Goal: Check status: Check status

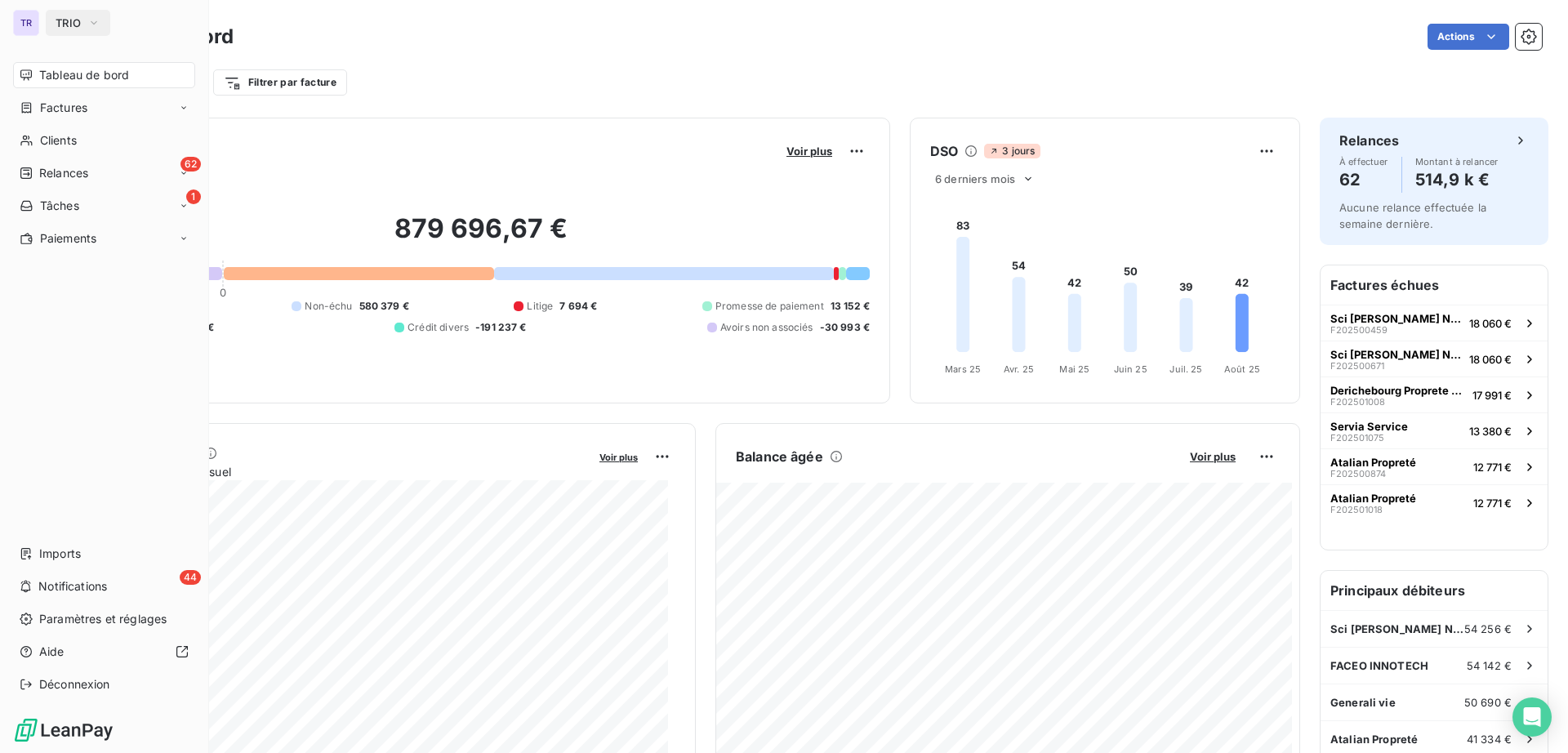
click at [61, 29] on span "TRIO" at bounding box center [68, 23] width 25 height 13
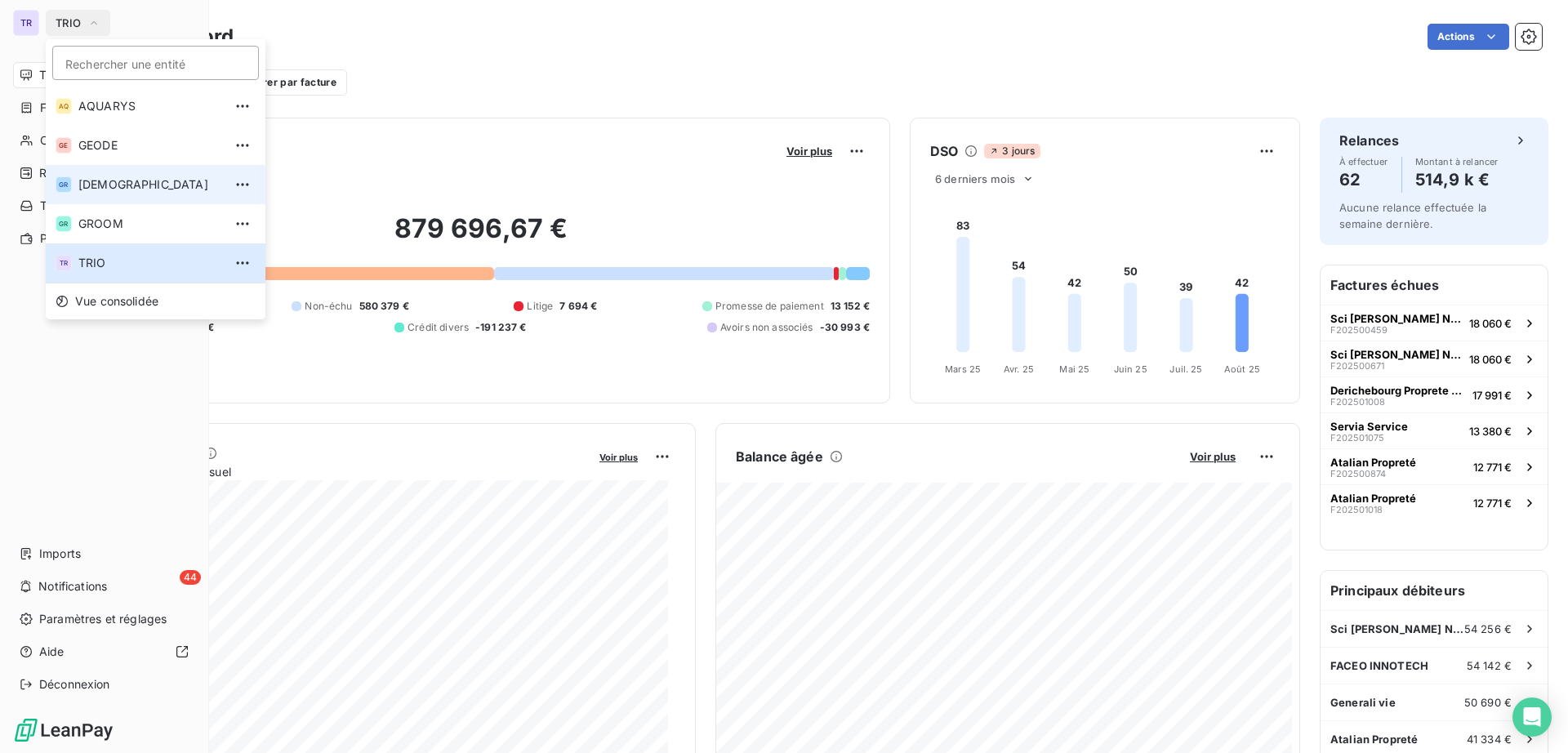
click at [107, 186] on span "[DEMOGRAPHIC_DATA]" at bounding box center [151, 184] width 145 height 16
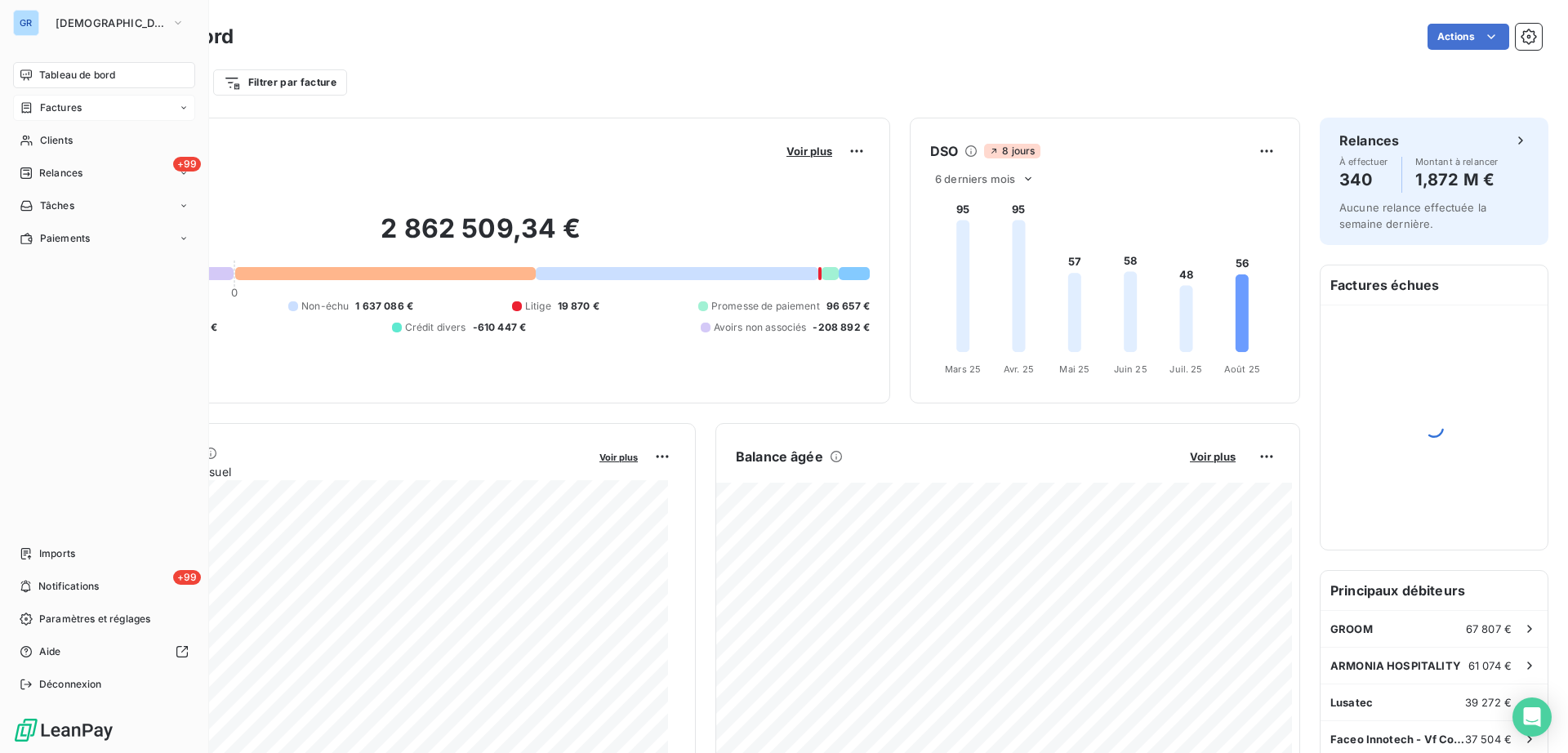
click at [61, 103] on span "Factures" at bounding box center [61, 107] width 42 height 15
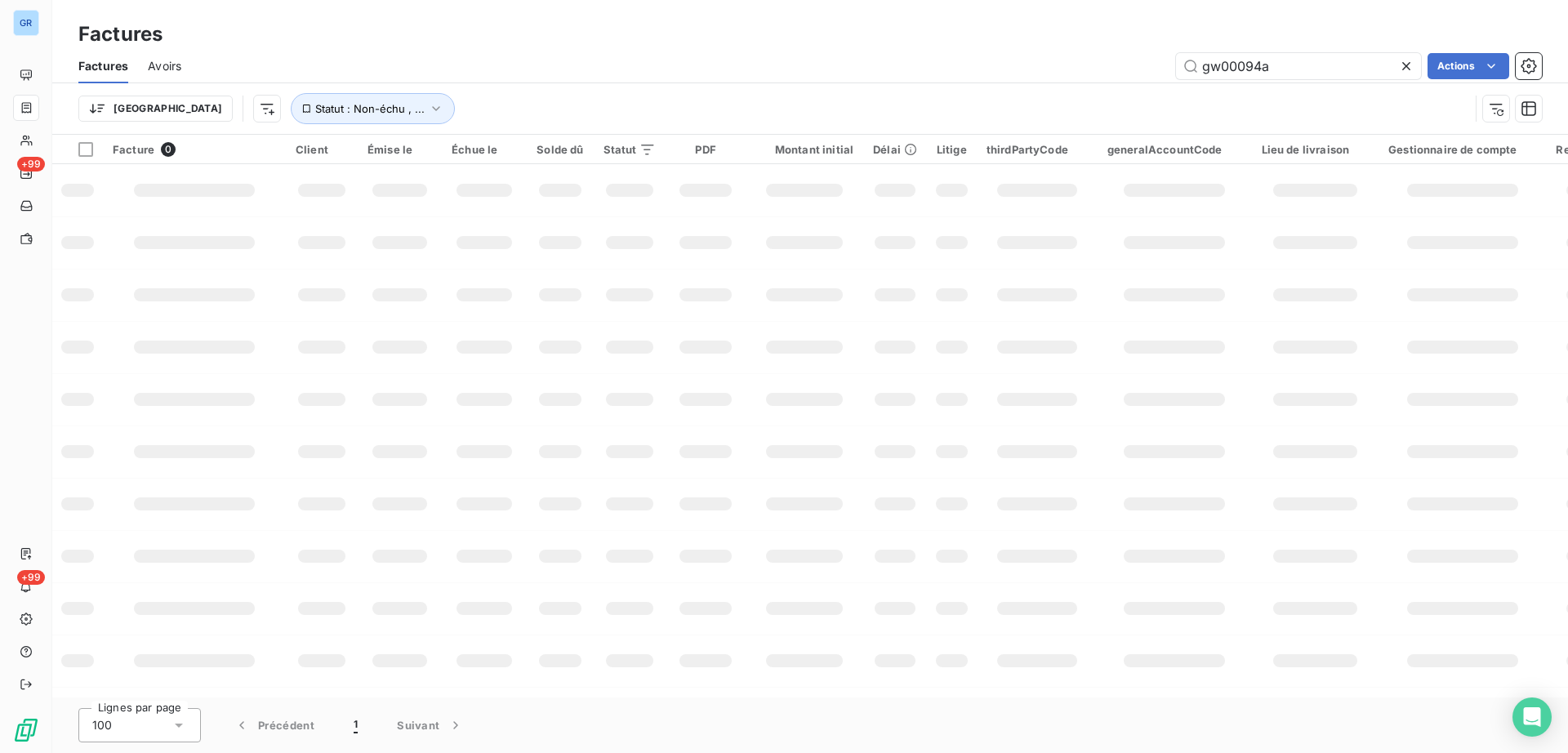
drag, startPoint x: 1286, startPoint y: 62, endPoint x: 639, endPoint y: 50, distance: 647.1
click at [638, 44] on div "Factures Factures Avoirs gw00094a Actions Trier Statut : Non-échu , ..." at bounding box center [810, 68] width 1515 height 135
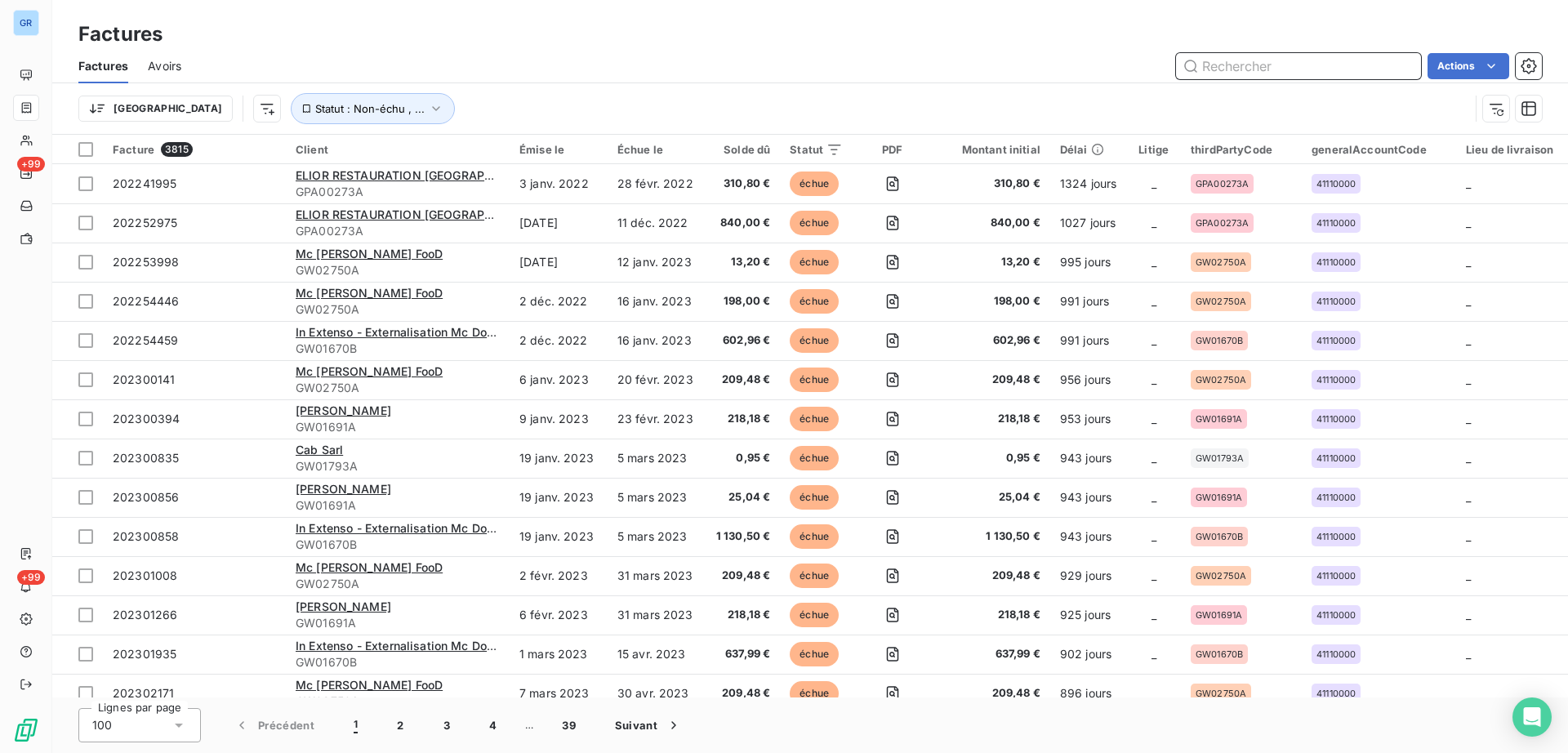
click at [1333, 53] on input "text" at bounding box center [1298, 66] width 245 height 26
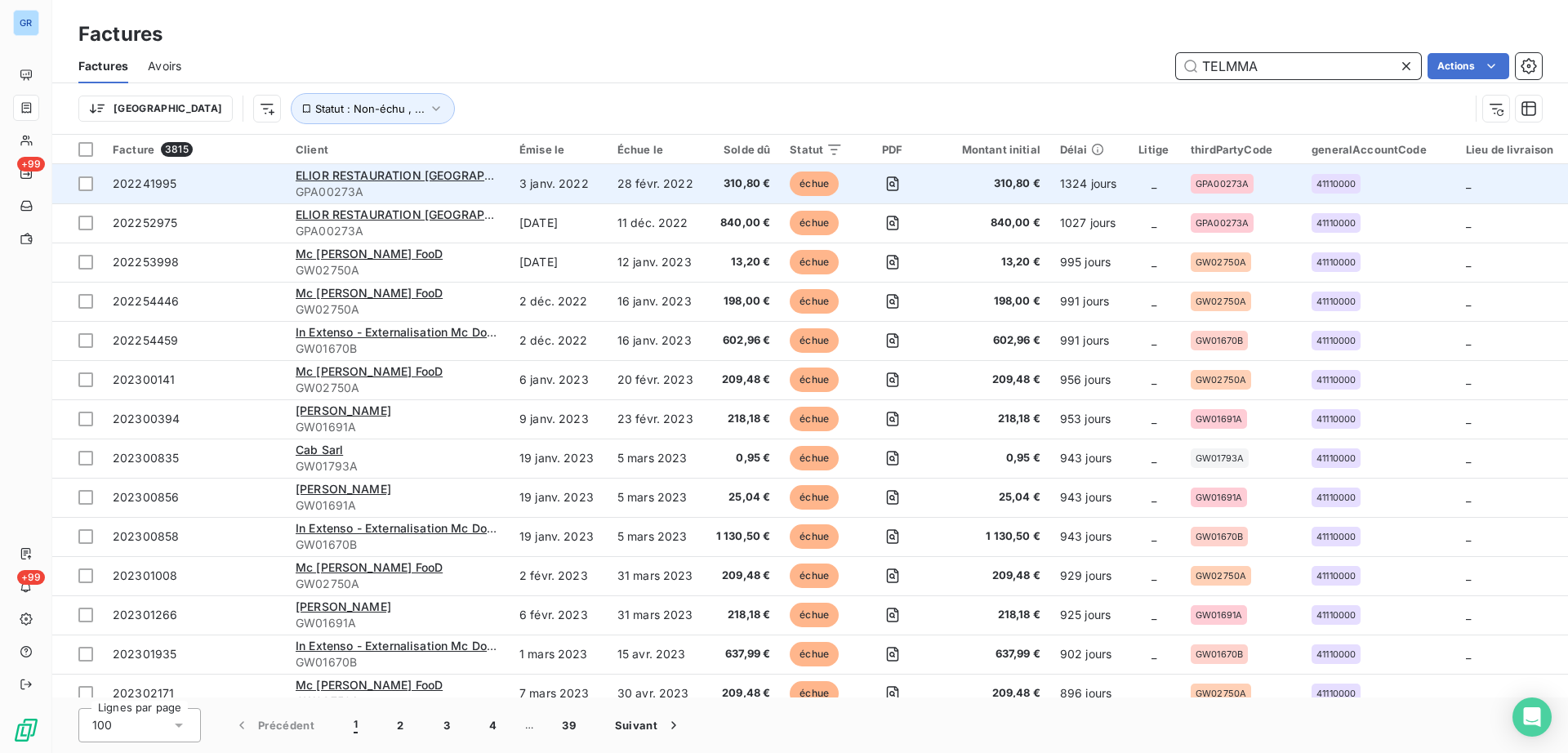
type input "TELMMA"
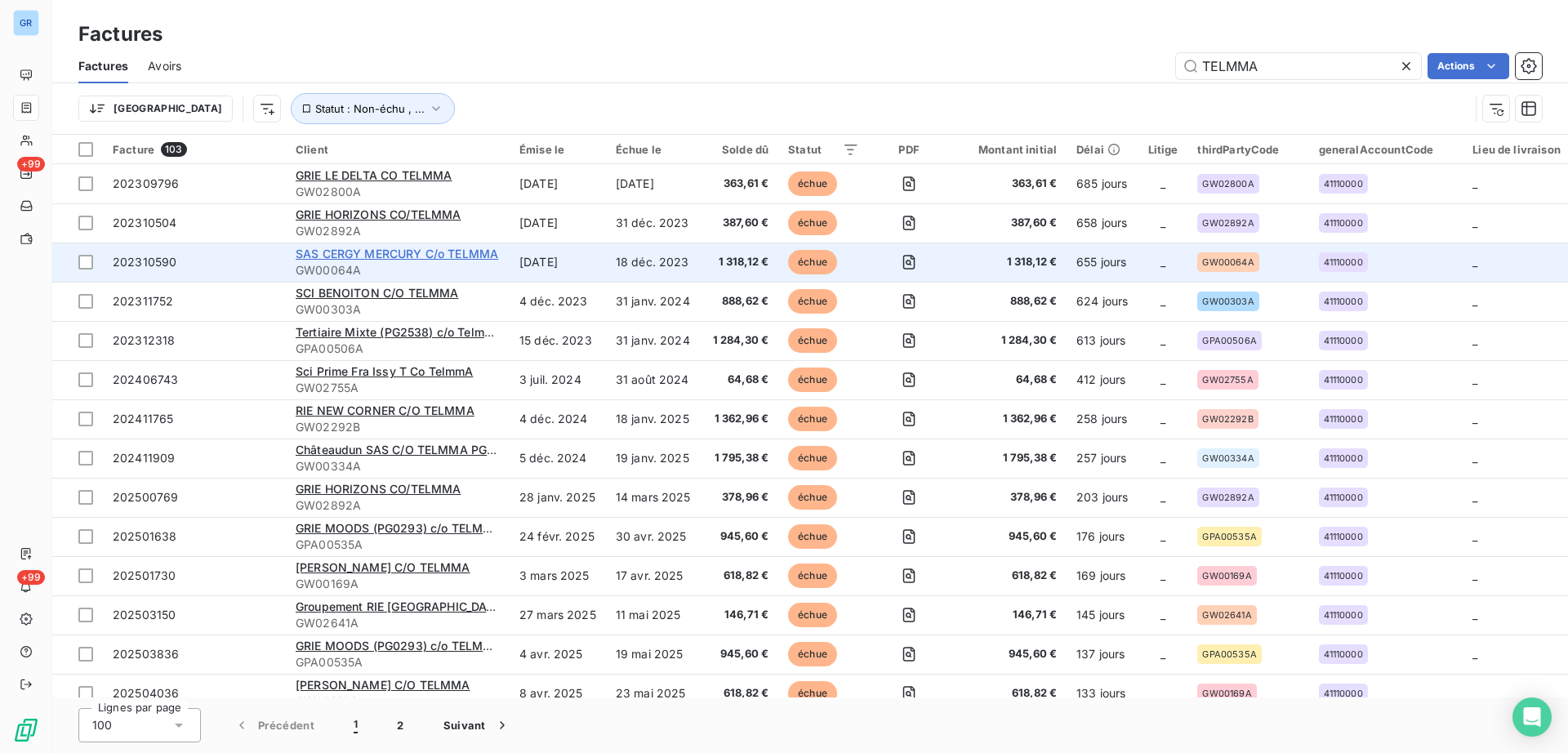
click at [451, 255] on span "SAS CERGY MERCURY C/o TELMMA" at bounding box center [397, 254] width 203 height 14
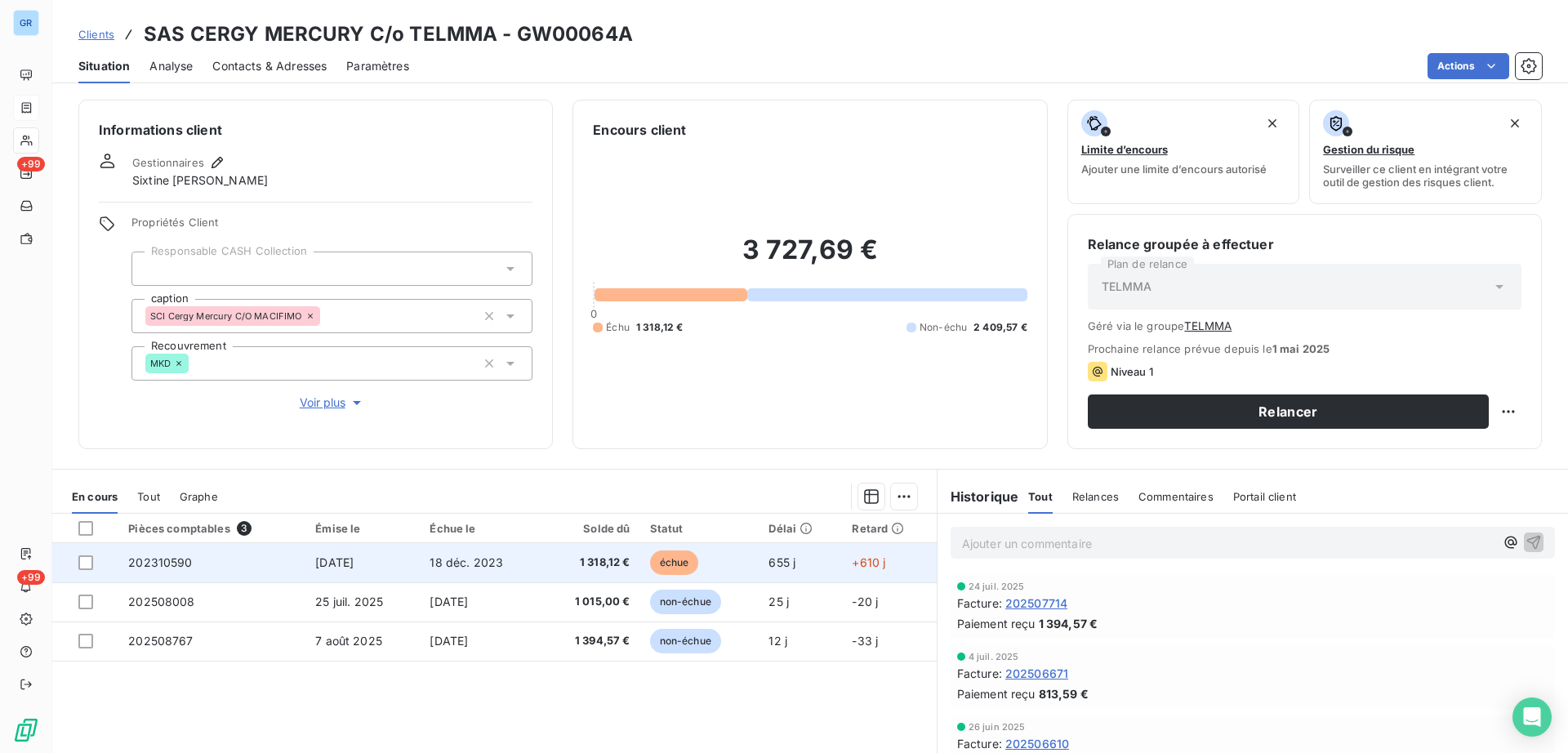
click at [665, 559] on span "échue" at bounding box center [674, 563] width 49 height 24
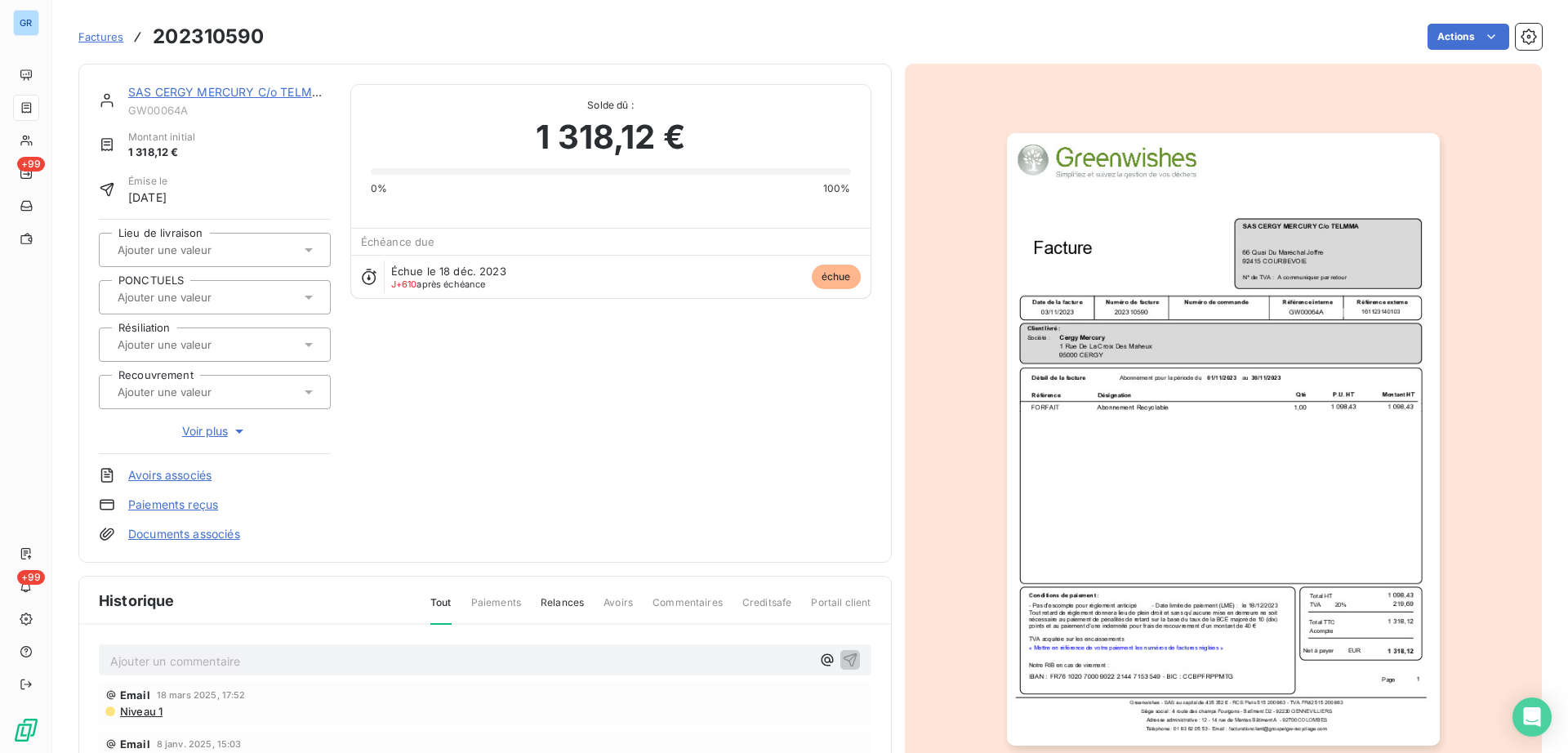
click at [1316, 238] on img "button" at bounding box center [1223, 439] width 433 height 612
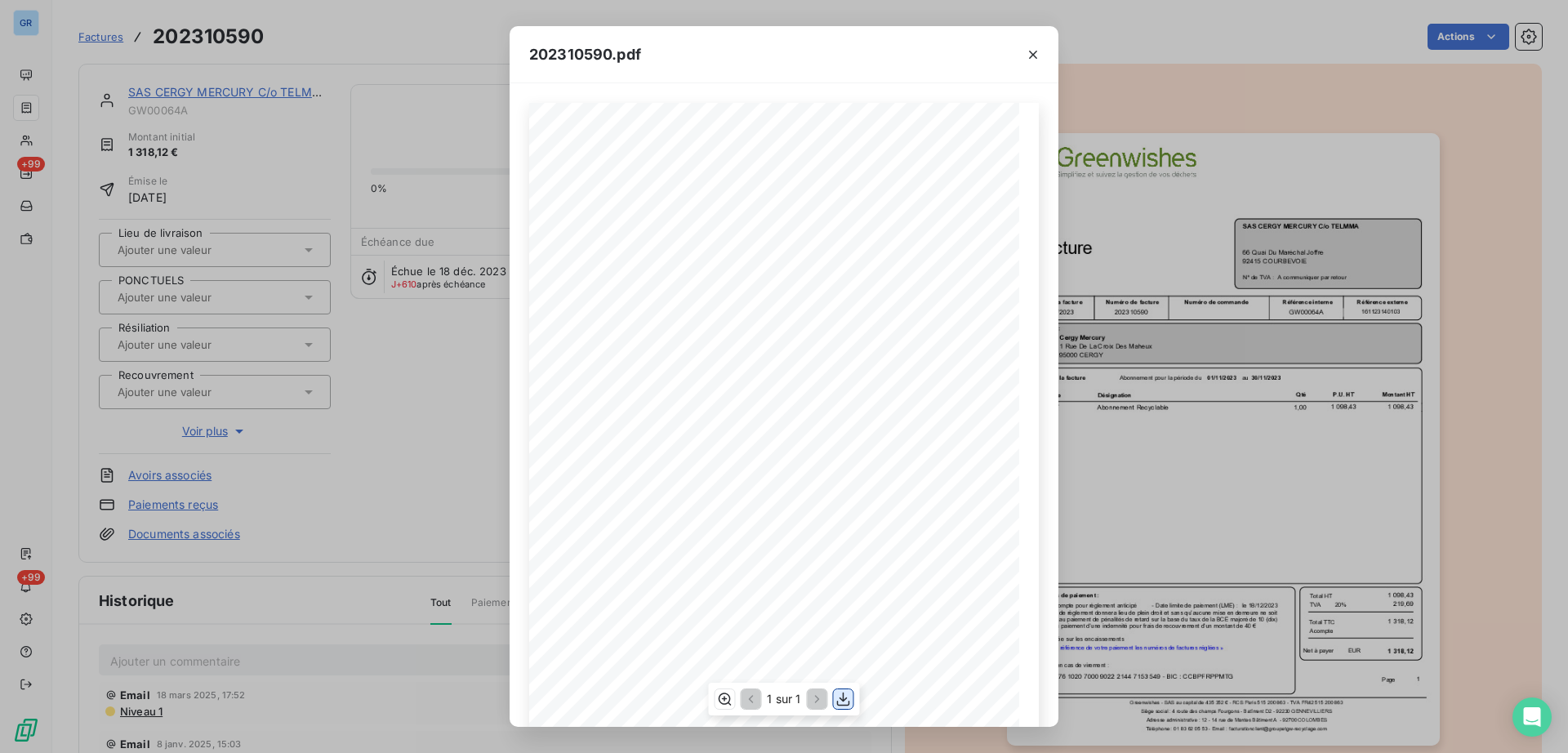
click at [843, 704] on icon "button" at bounding box center [843, 698] width 16 height 16
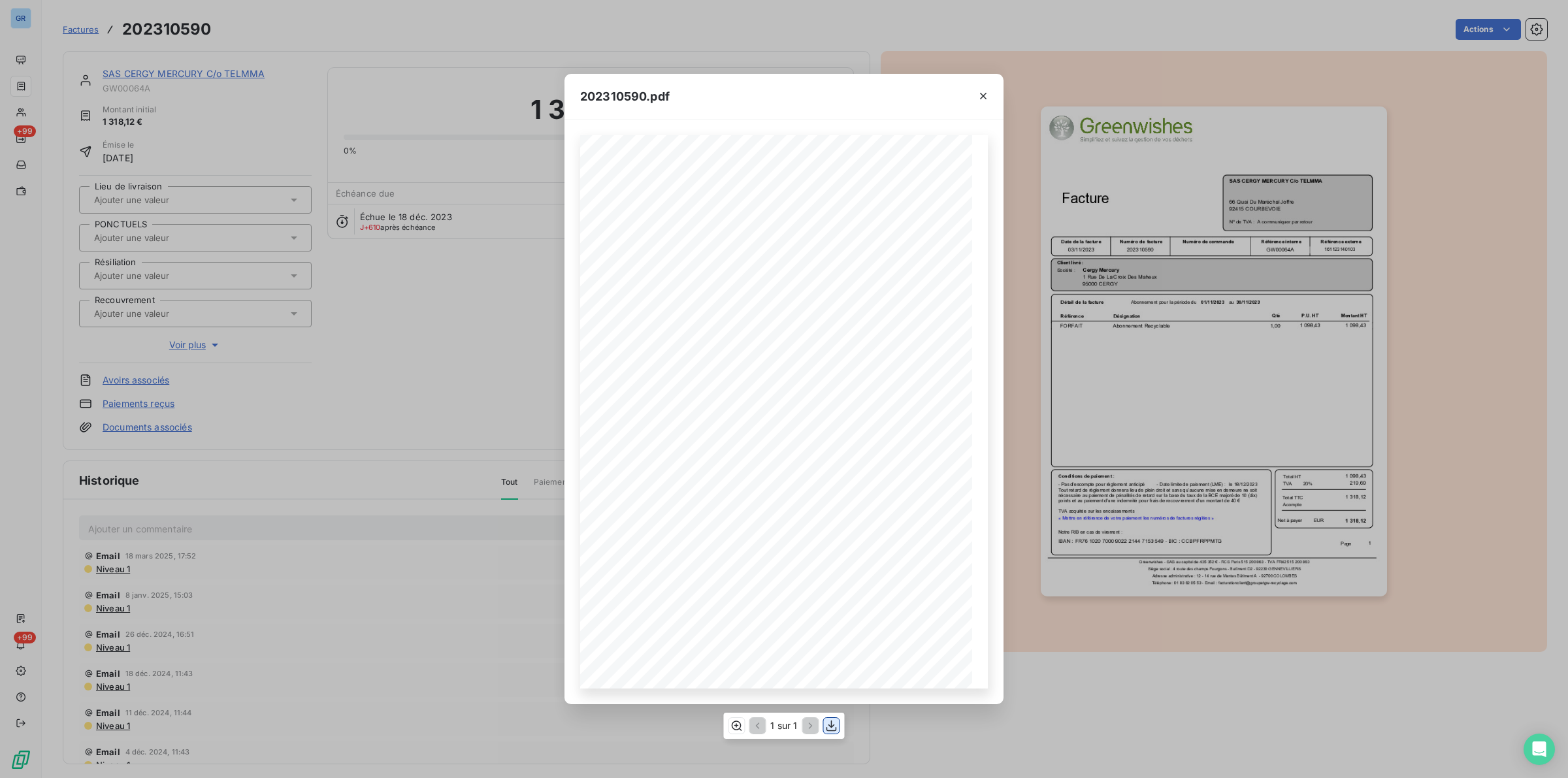
click at [833, 602] on icon "button" at bounding box center [831, 725] width 13 height 13
click at [983, 93] on icon "button" at bounding box center [983, 96] width 13 height 13
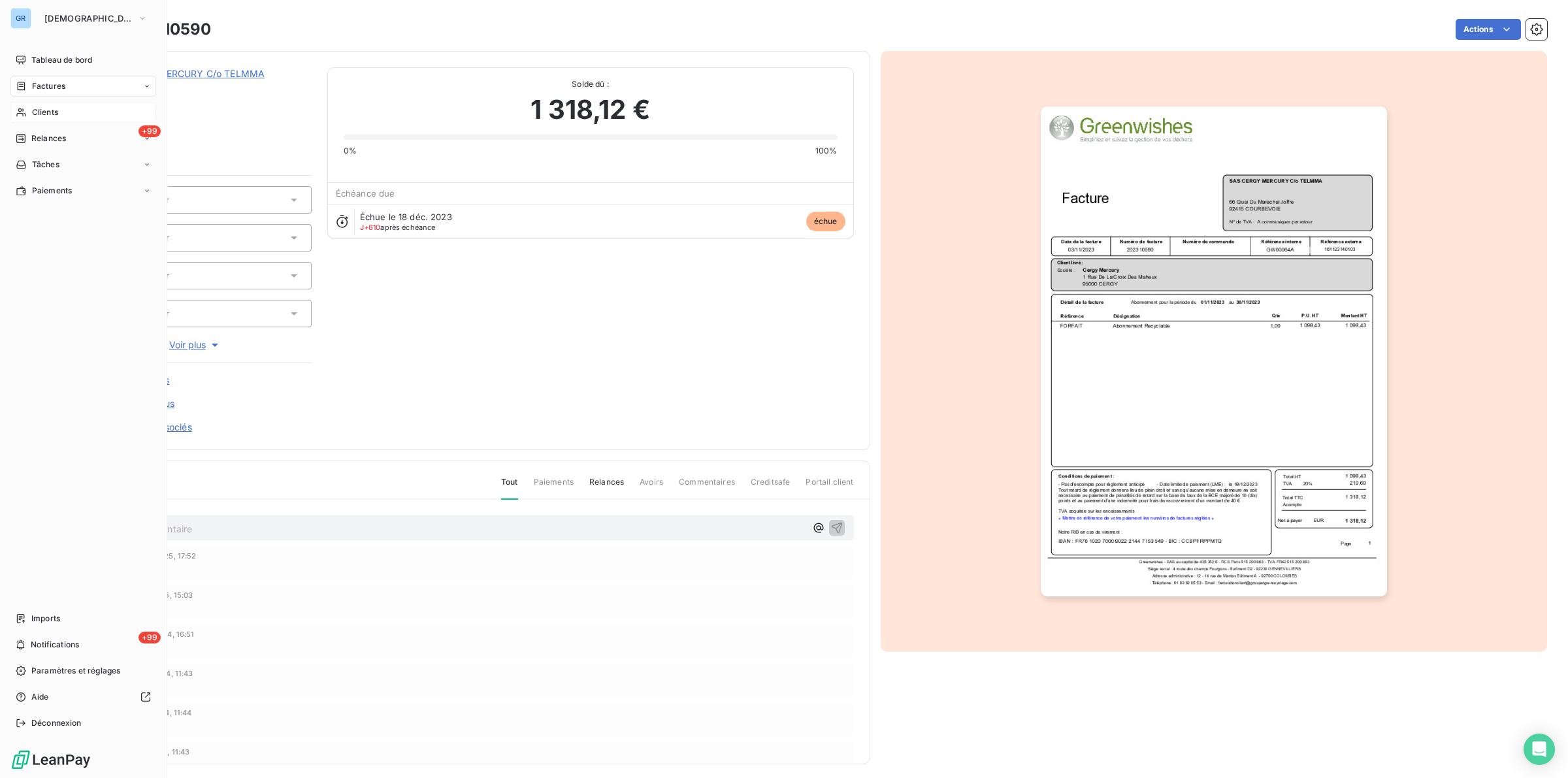
click at [44, 109] on span "Clients" at bounding box center [45, 112] width 26 height 12
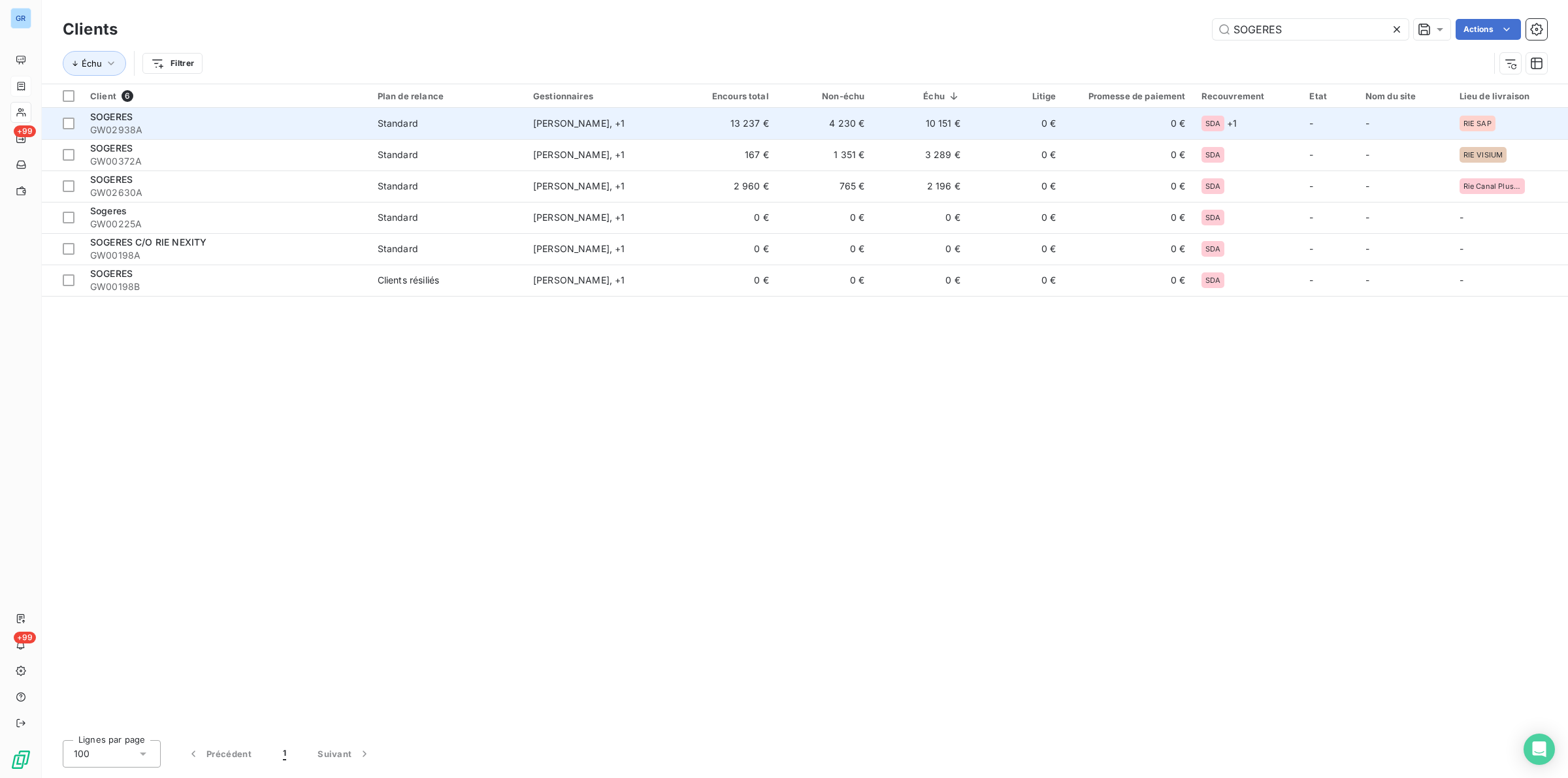
type input "SOGERES"
click at [433, 118] on span "Standard" at bounding box center [447, 123] width 140 height 13
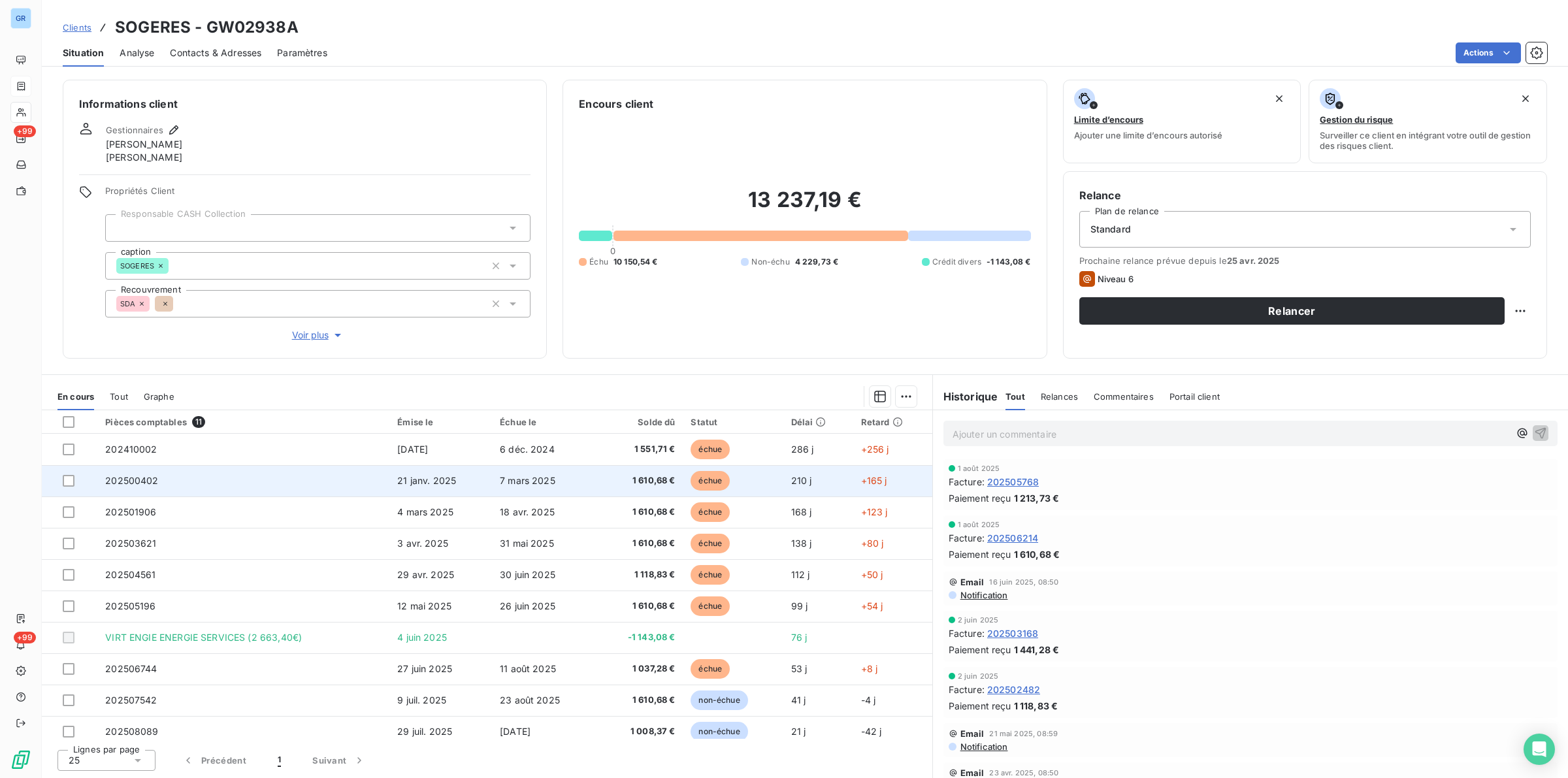
click at [706, 484] on span "échue" at bounding box center [710, 481] width 39 height 19
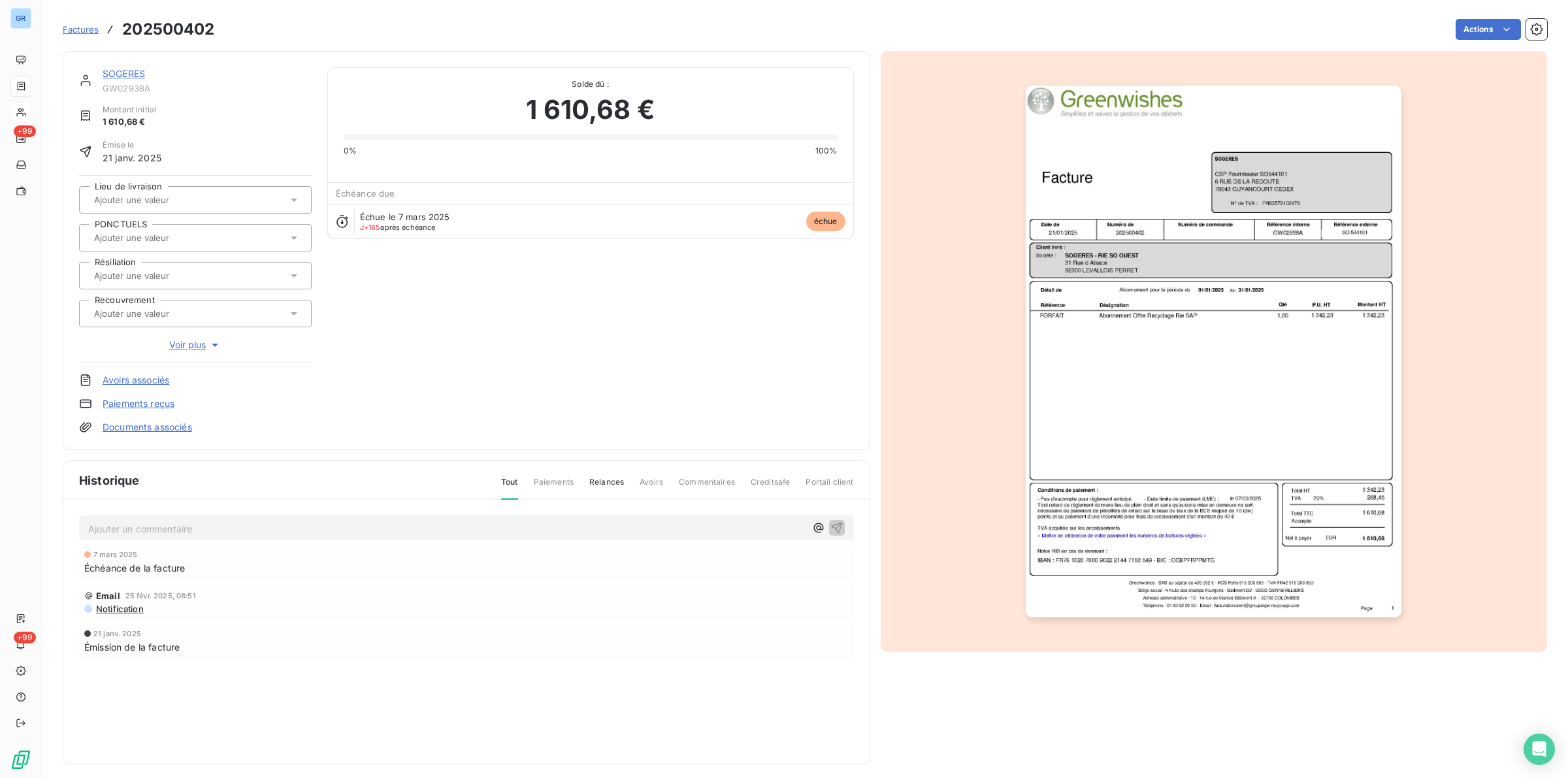
click at [1239, 178] on img "button" at bounding box center [1213, 352] width 375 height 532
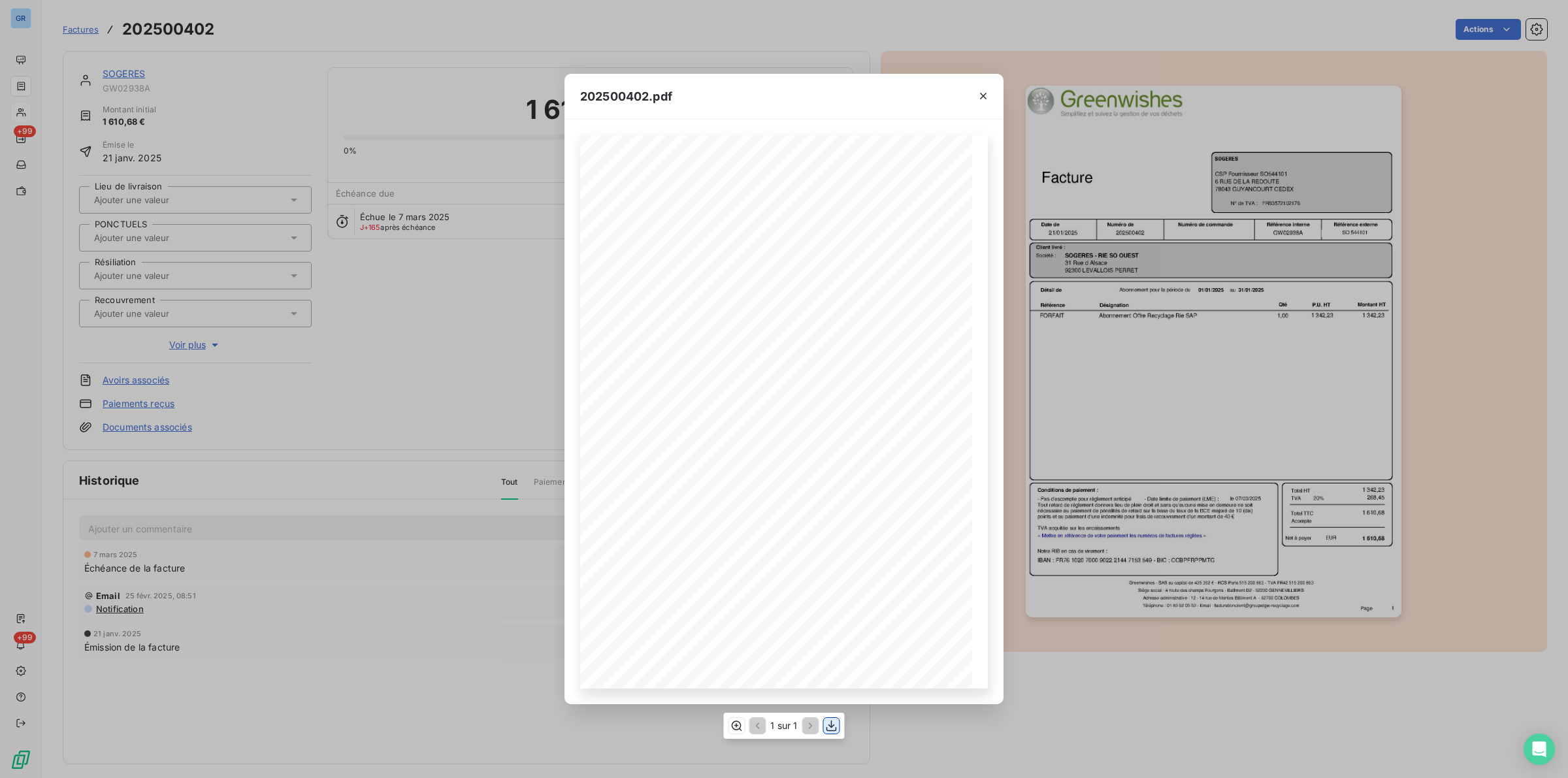
click at [834, 602] on icon "button" at bounding box center [831, 725] width 13 height 13
drag, startPoint x: 983, startPoint y: 96, endPoint x: 826, endPoint y: 114, distance: 158.0
click at [988, 96] on icon "button" at bounding box center [983, 96] width 13 height 13
